Goal: Task Accomplishment & Management: Manage account settings

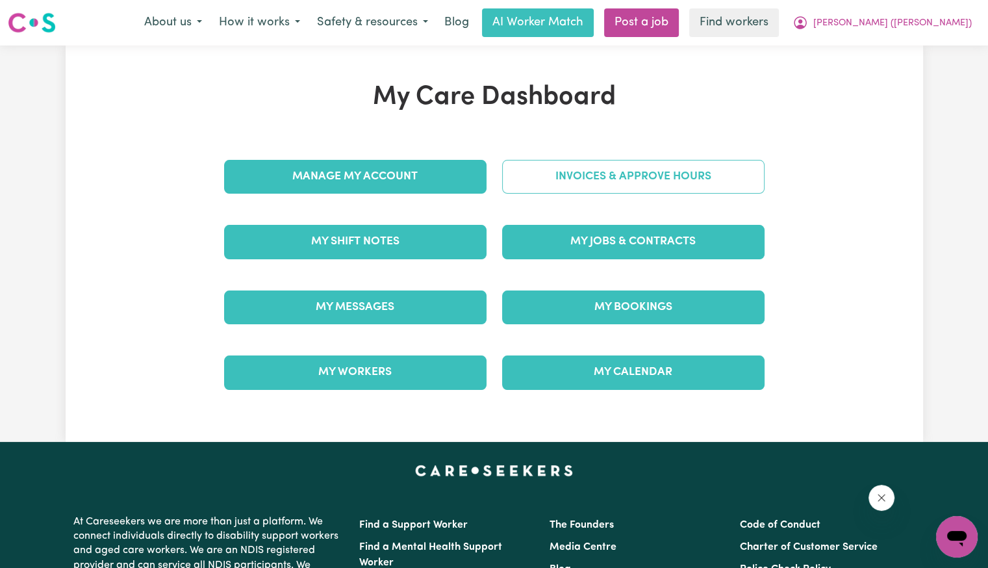
click at [559, 185] on link "Invoices & Approve Hours" at bounding box center [633, 177] width 262 height 34
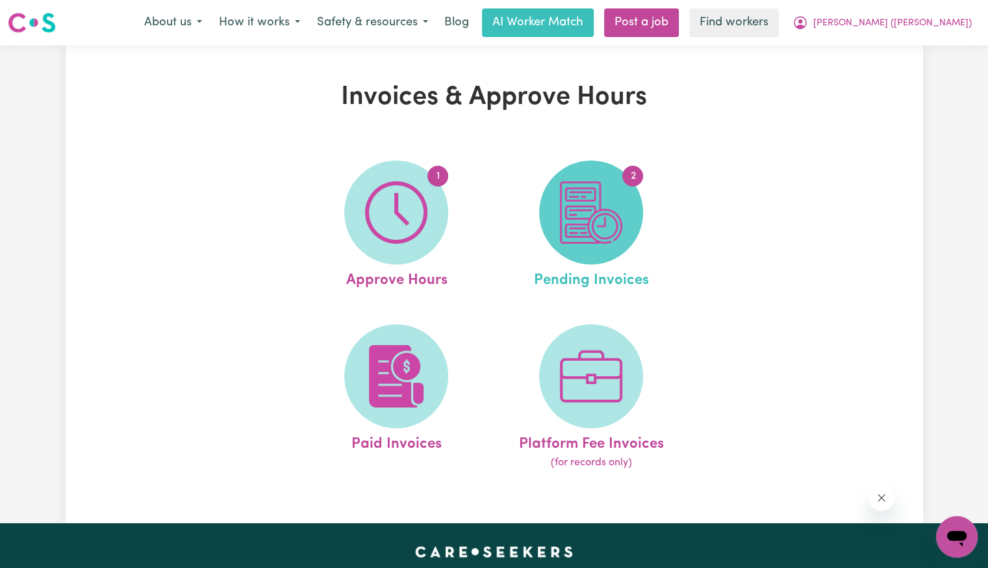
click at [572, 208] on img at bounding box center [591, 212] width 62 height 62
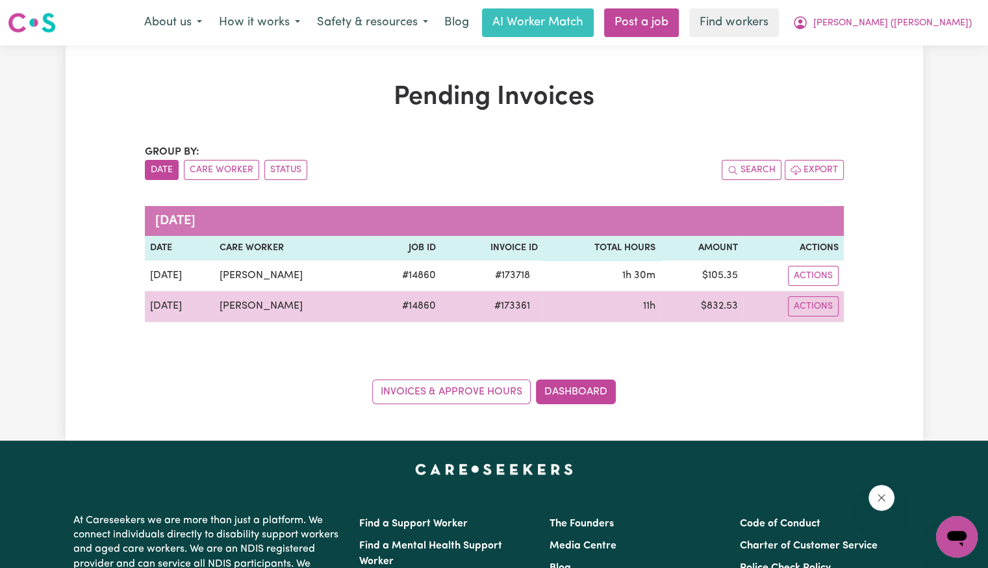
click at [498, 312] on span "# 173361" at bounding box center [511, 306] width 51 height 16
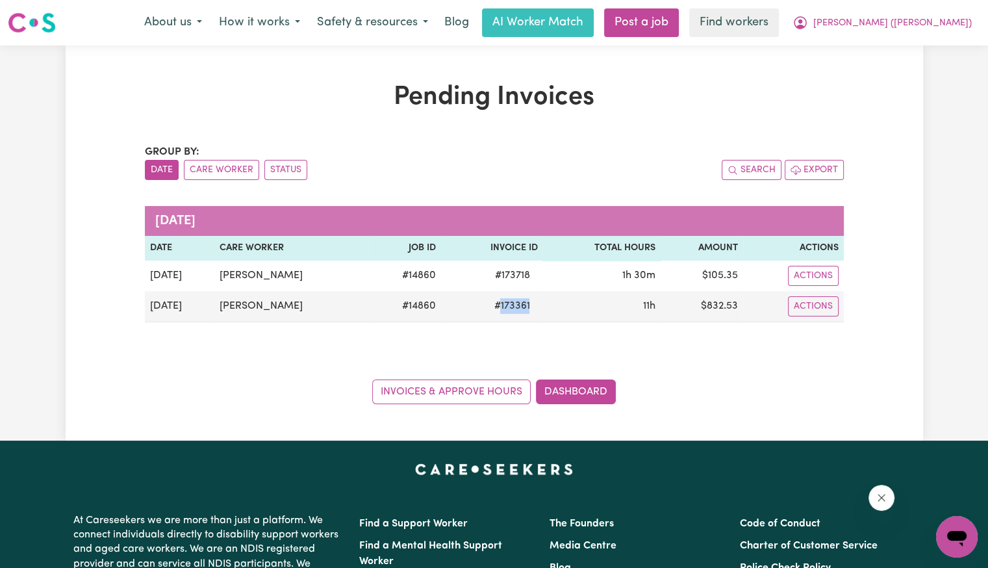
copy span "173361"
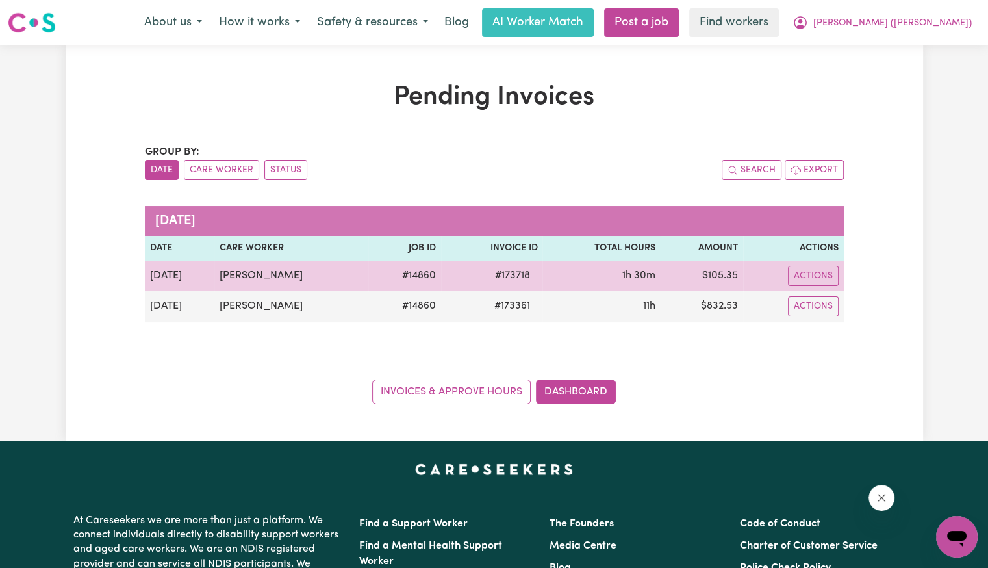
click at [509, 279] on span "# 173718" at bounding box center [512, 276] width 51 height 16
click at [511, 279] on span "# 173718" at bounding box center [512, 276] width 51 height 16
click at [510, 276] on span "# 173718" at bounding box center [512, 276] width 51 height 16
click at [512, 275] on span "# 173718" at bounding box center [512, 276] width 51 height 16
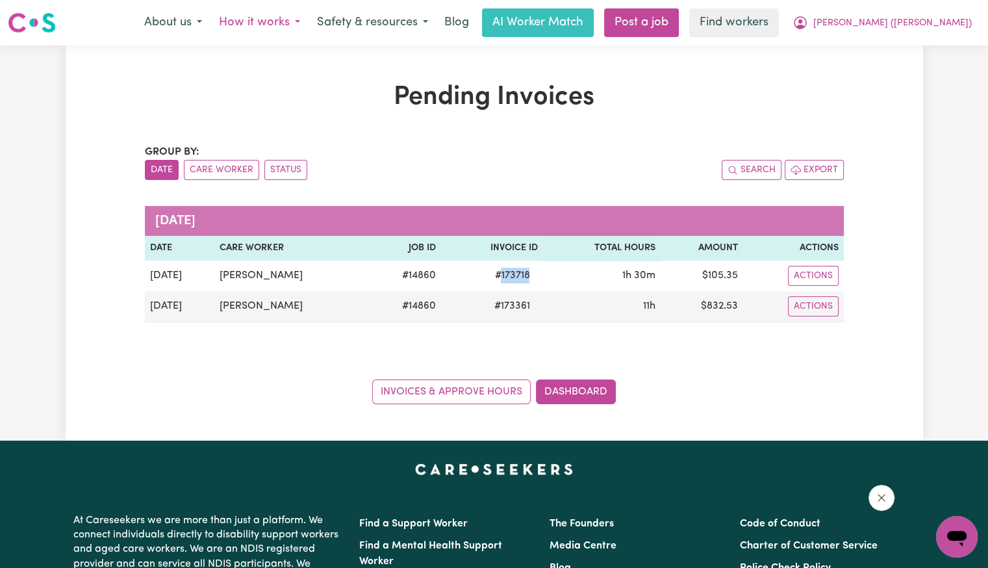
copy span "173718"
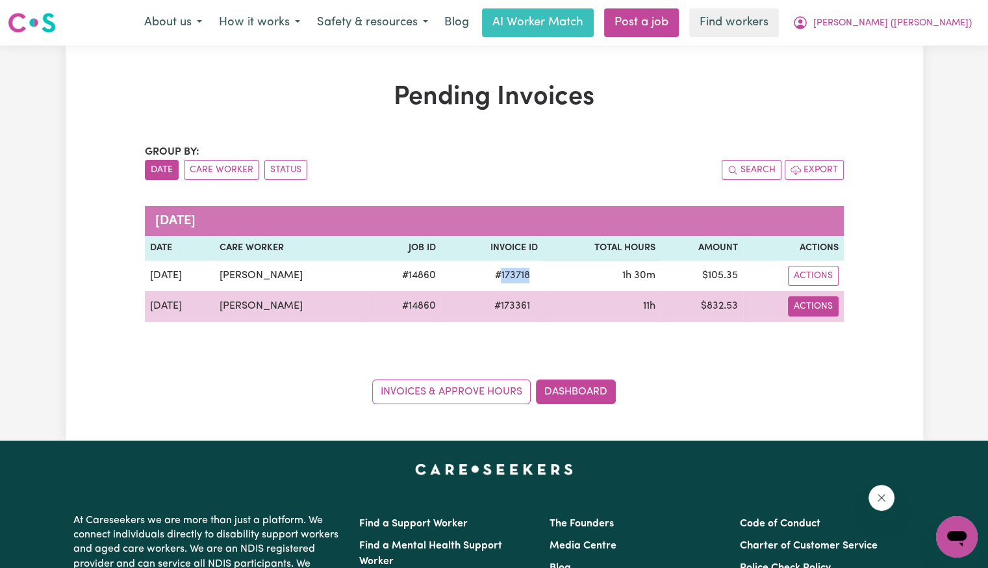
click at [819, 312] on button "Actions" at bounding box center [813, 306] width 51 height 20
click at [825, 336] on link "Download Invoice" at bounding box center [850, 336] width 119 height 26
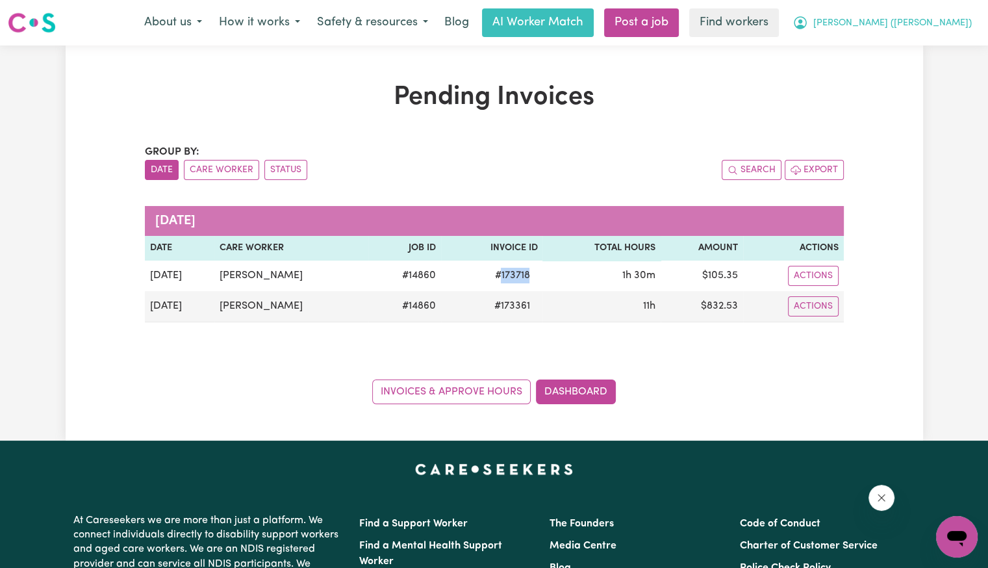
click at [946, 34] on button "[PERSON_NAME] ([PERSON_NAME])" at bounding box center [882, 22] width 196 height 27
click at [924, 50] on link "My Dashboard" at bounding box center [928, 50] width 103 height 25
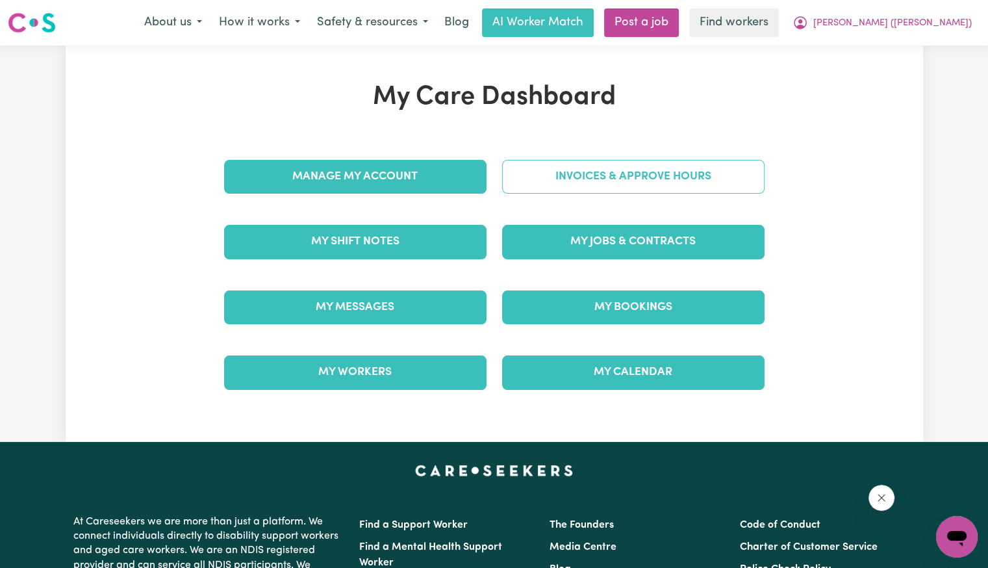
click at [581, 179] on link "Invoices & Approve Hours" at bounding box center [633, 177] width 262 height 34
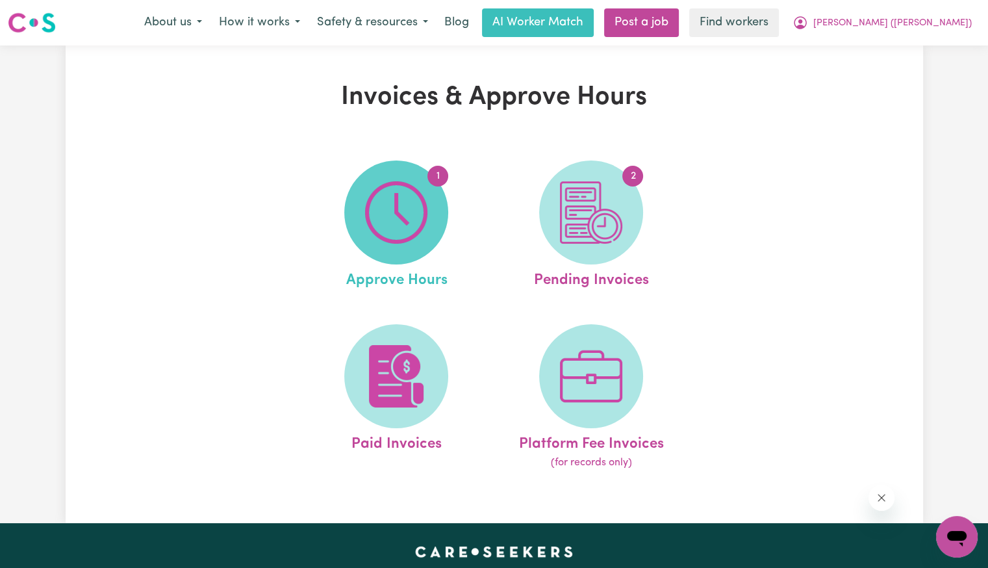
click at [411, 207] on img at bounding box center [396, 212] width 62 height 62
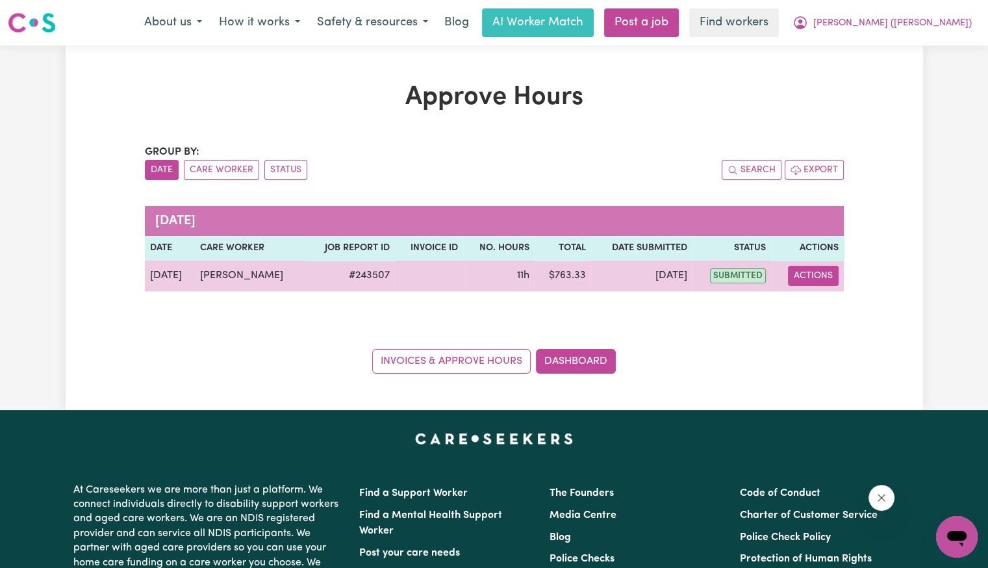
click at [803, 277] on button "Actions" at bounding box center [813, 276] width 51 height 20
click at [814, 309] on link "View Job Report" at bounding box center [844, 305] width 111 height 26
select select "pm"
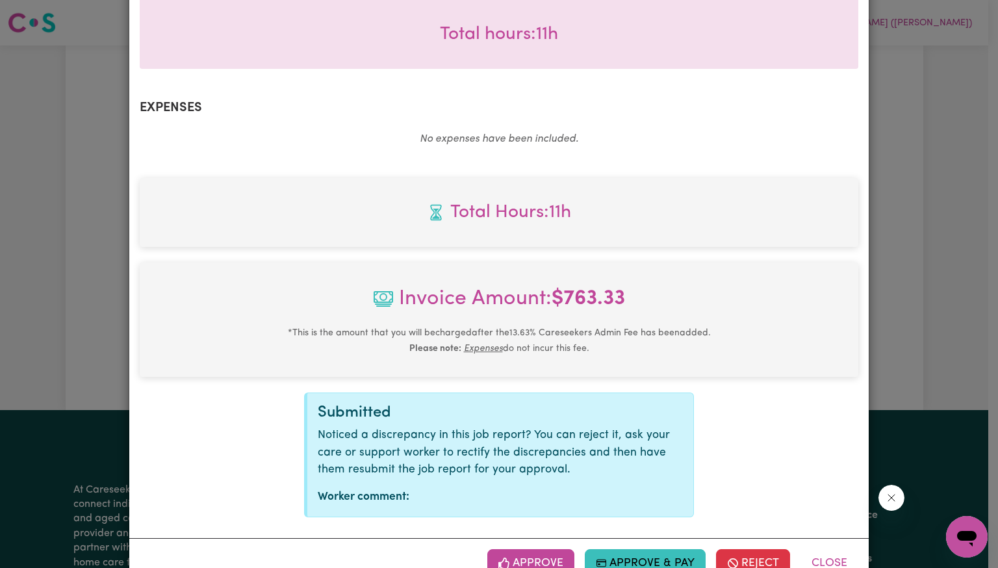
scroll to position [451, 0]
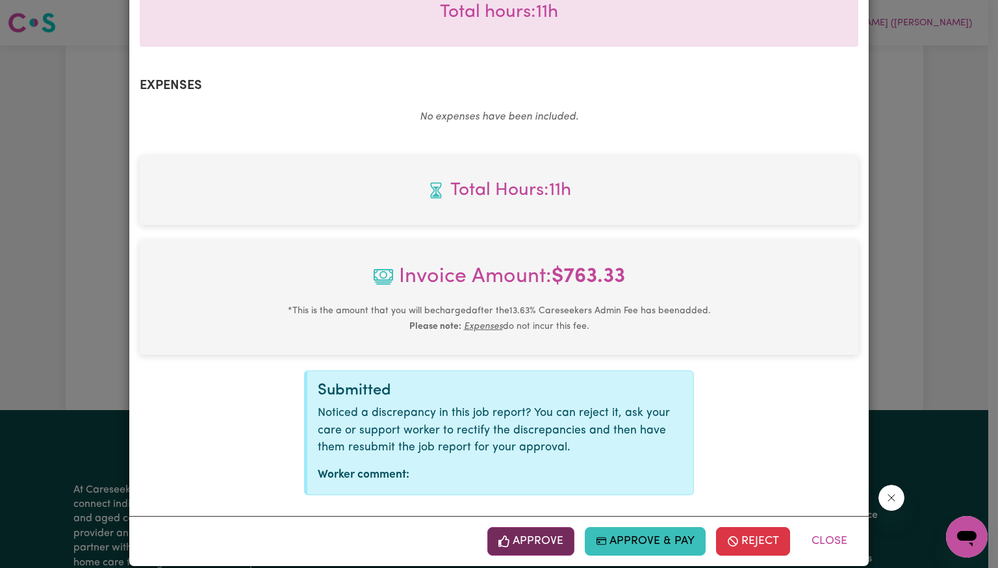
click at [507, 535] on icon "button" at bounding box center [504, 541] width 12 height 12
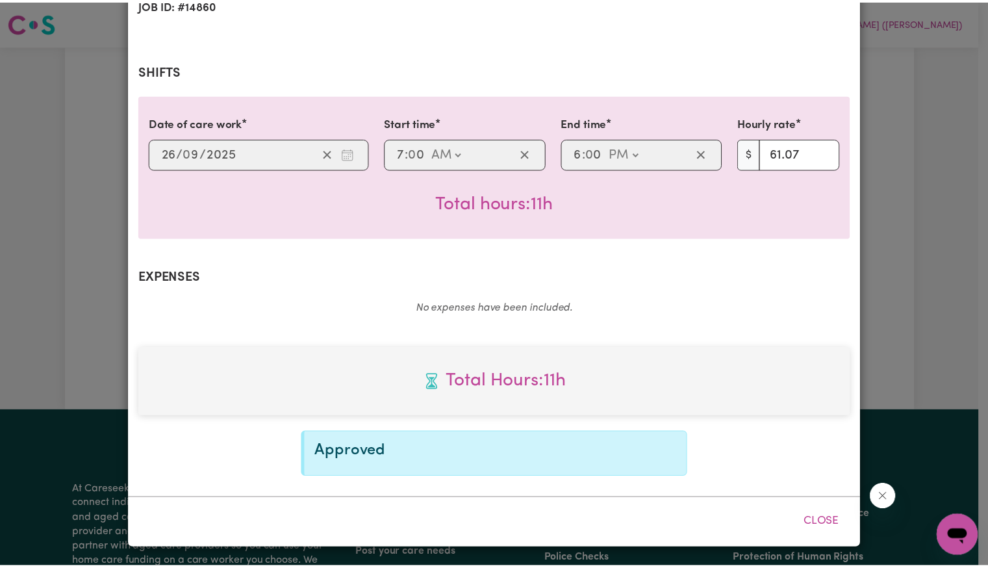
scroll to position [241, 0]
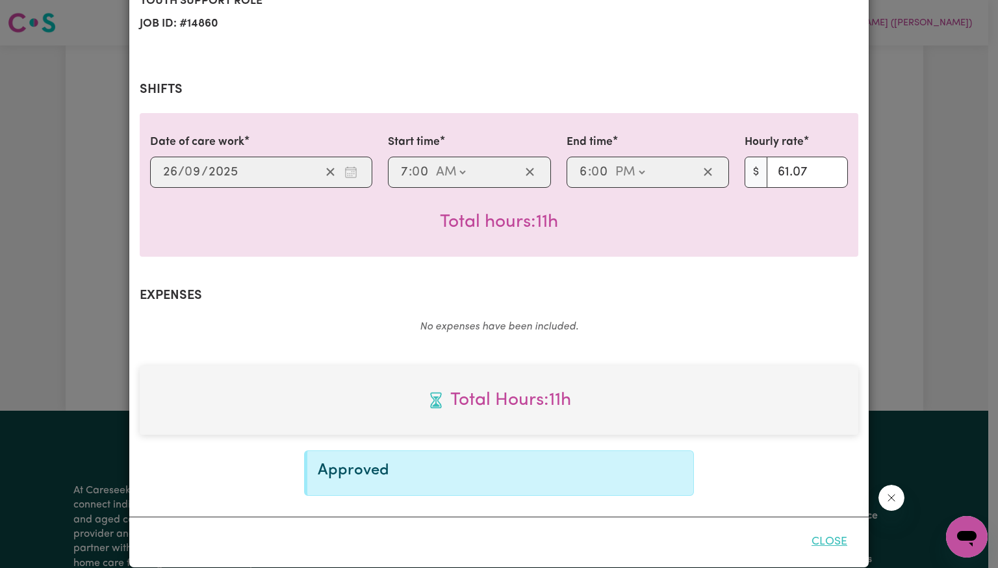
click at [820, 528] on button "Close" at bounding box center [829, 542] width 58 height 29
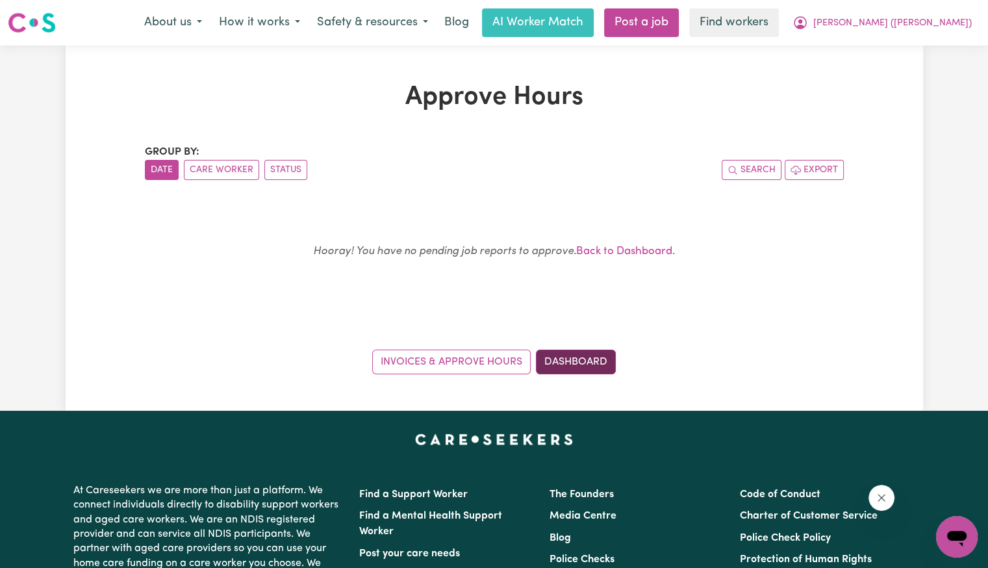
click at [591, 366] on link "Dashboard" at bounding box center [576, 362] width 80 height 25
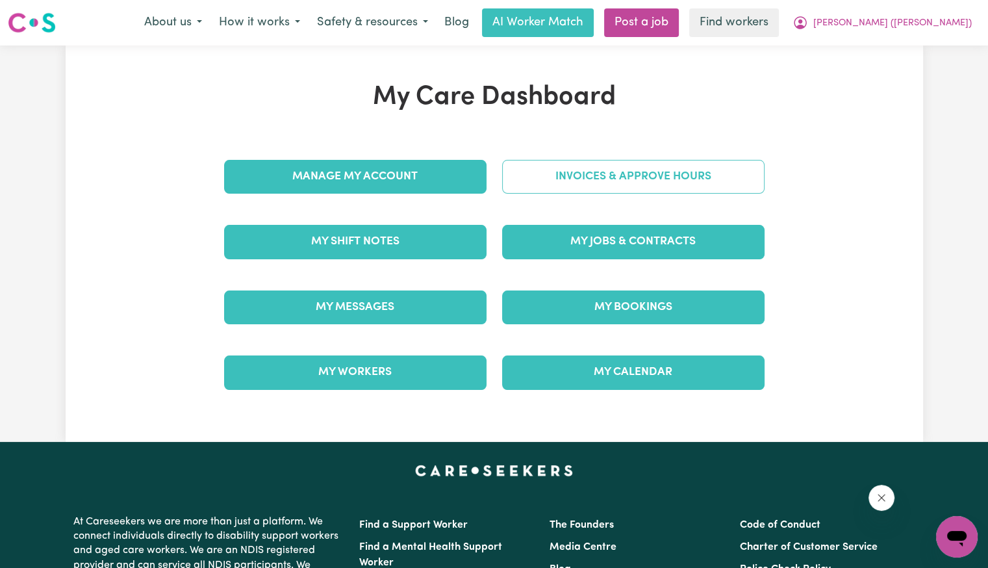
click at [598, 182] on link "Invoices & Approve Hours" at bounding box center [633, 177] width 262 height 34
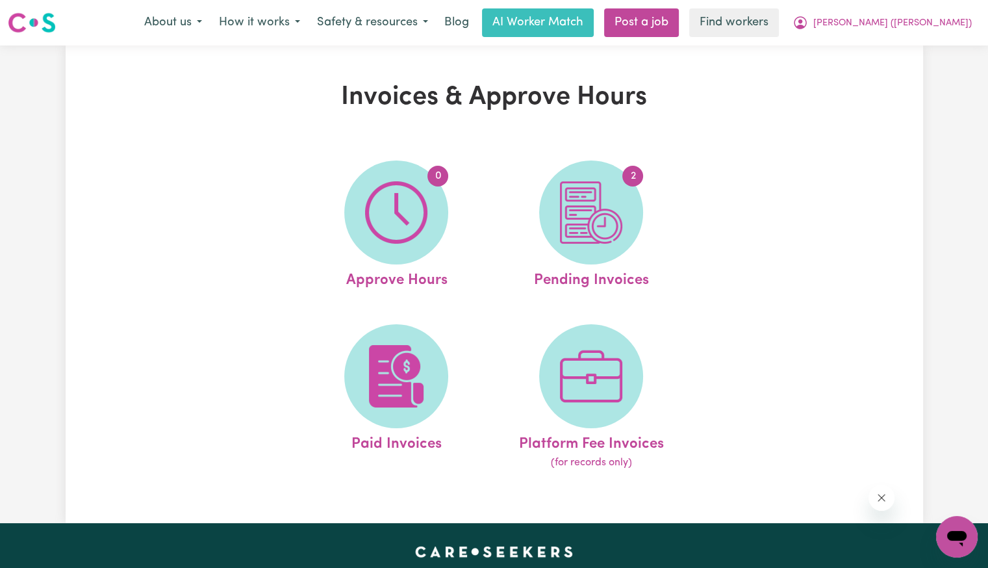
click at [572, 237] on img at bounding box center [591, 212] width 62 height 62
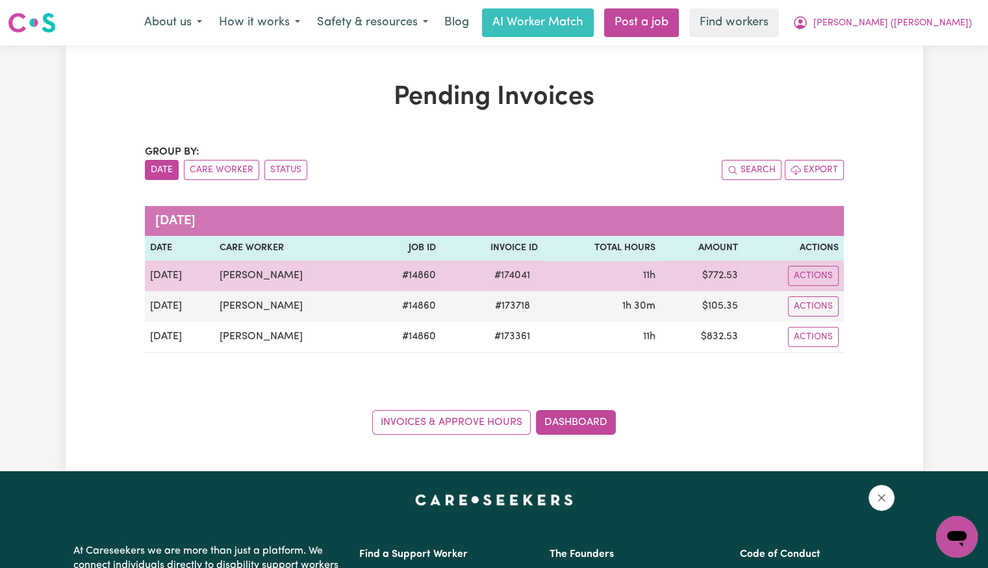
click at [522, 278] on span "# 174041" at bounding box center [511, 276] width 51 height 16
click at [510, 275] on span "# 174041" at bounding box center [511, 276] width 51 height 16
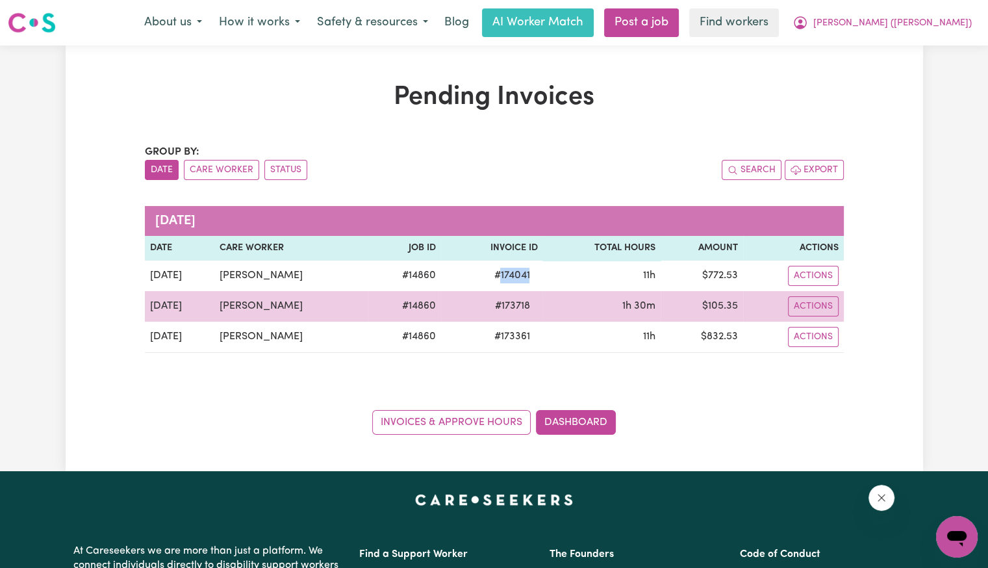
copy span "174041"
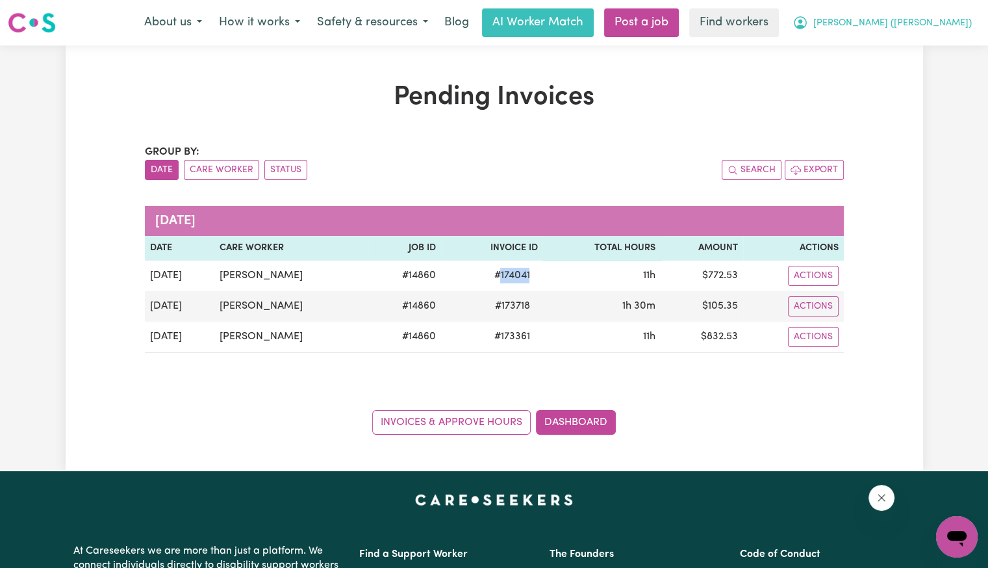
click at [948, 24] on span "[PERSON_NAME] ([PERSON_NAME])" at bounding box center [892, 23] width 159 height 14
click at [932, 66] on link "Logout" at bounding box center [928, 74] width 103 height 25
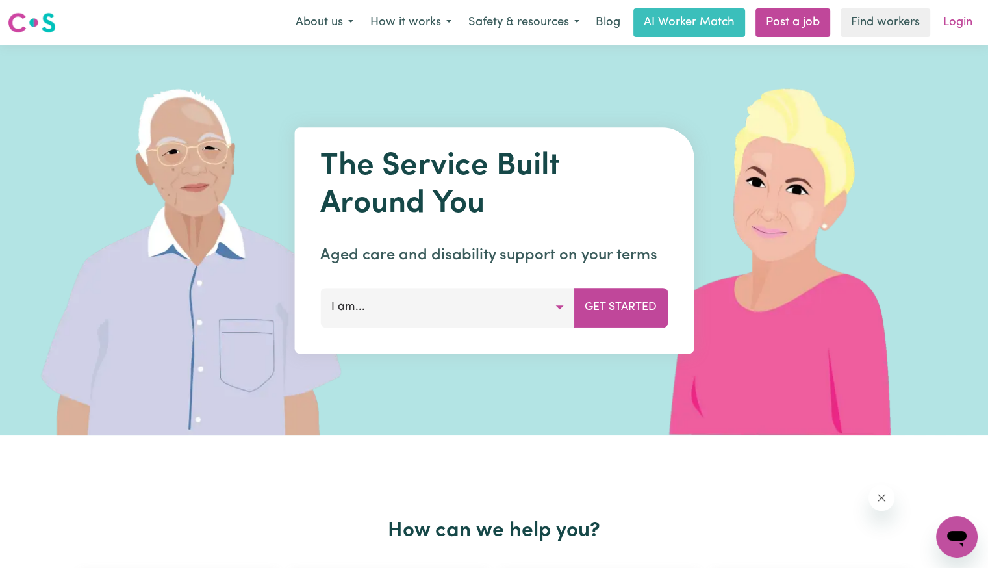
click at [956, 26] on link "Login" at bounding box center [957, 22] width 45 height 29
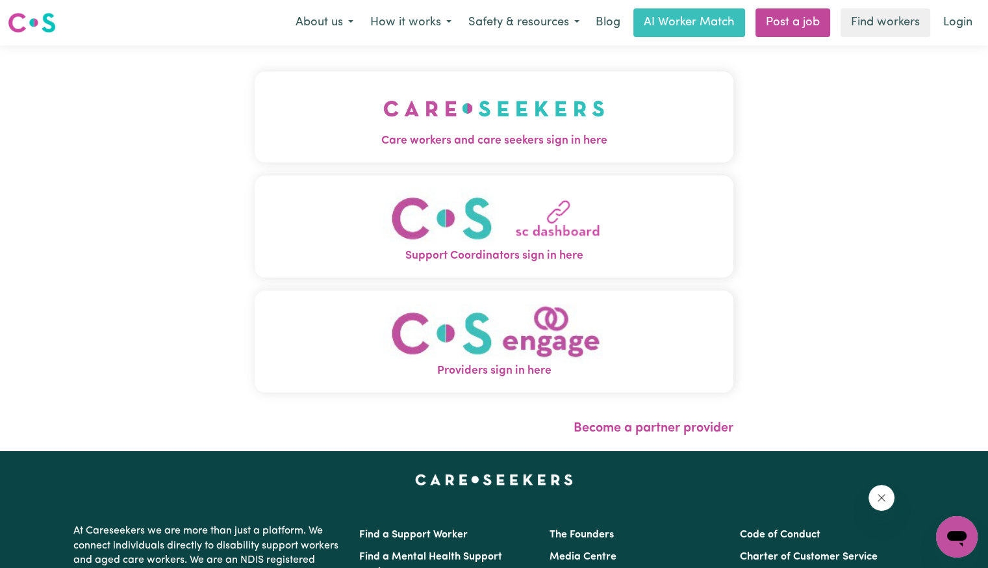
click at [400, 144] on span "Care workers and care seekers sign in here" at bounding box center [494, 141] width 479 height 17
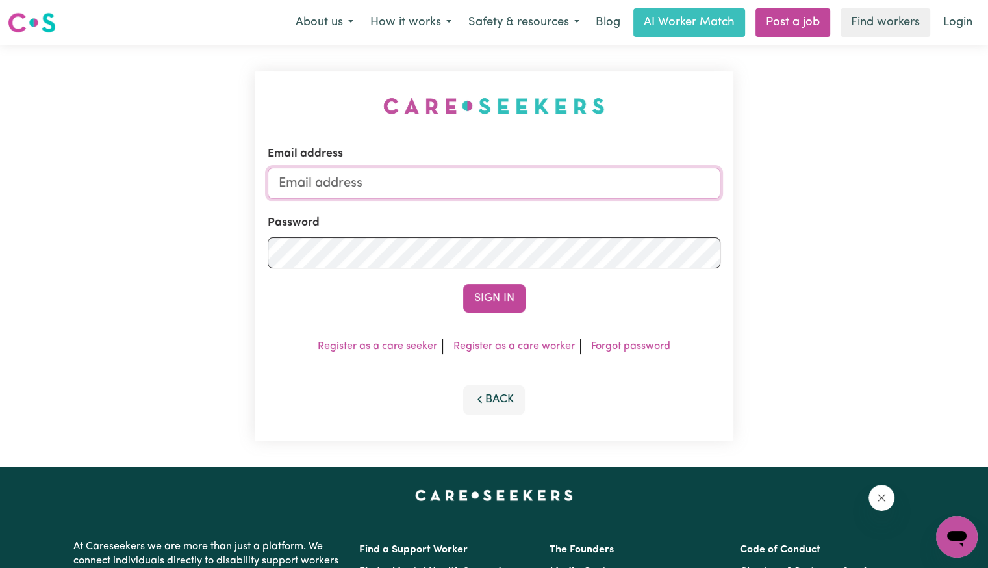
click at [448, 196] on input "Email address" at bounding box center [494, 183] width 453 height 31
drag, startPoint x: 352, startPoint y: 177, endPoint x: 1035, endPoint y: 216, distance: 683.8
click at [987, 216] on html "Menu About us How it works Safety & resources Blog AI Worker Match Post a job F…" at bounding box center [494, 492] width 988 height 984
type input "[EMAIL_ADDRESS][DOMAIN_NAME]"
click at [463, 284] on button "Sign In" at bounding box center [494, 298] width 62 height 29
